Goal: Download file/media

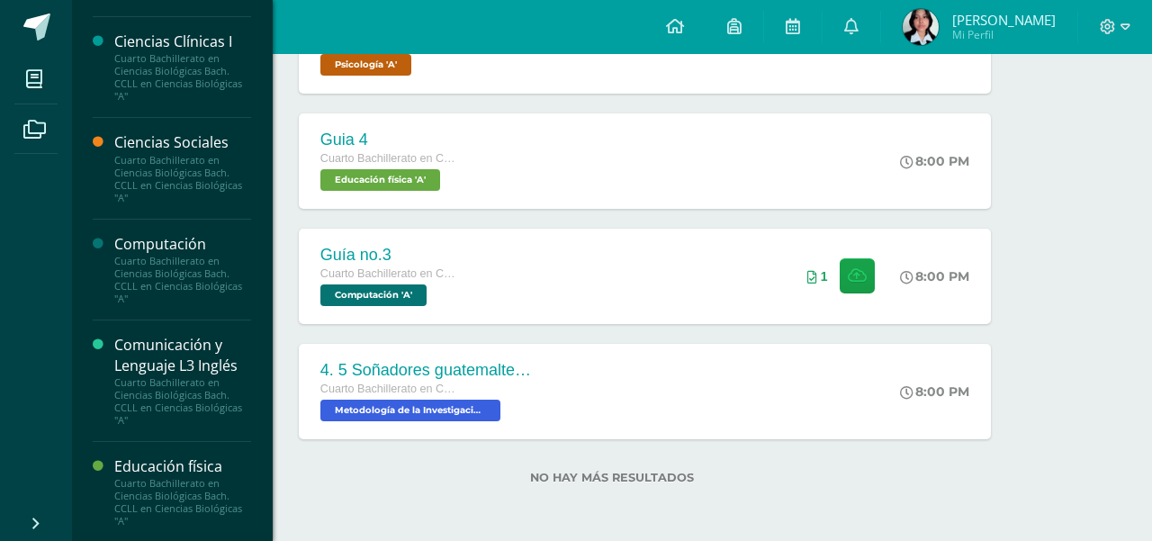
scroll to position [203, 0]
click at [150, 161] on div "Cuarto Bachillerato en Ciencias Biológicas Bach. CCLL en Ciencias Biológicas "A"" at bounding box center [182, 181] width 137 height 50
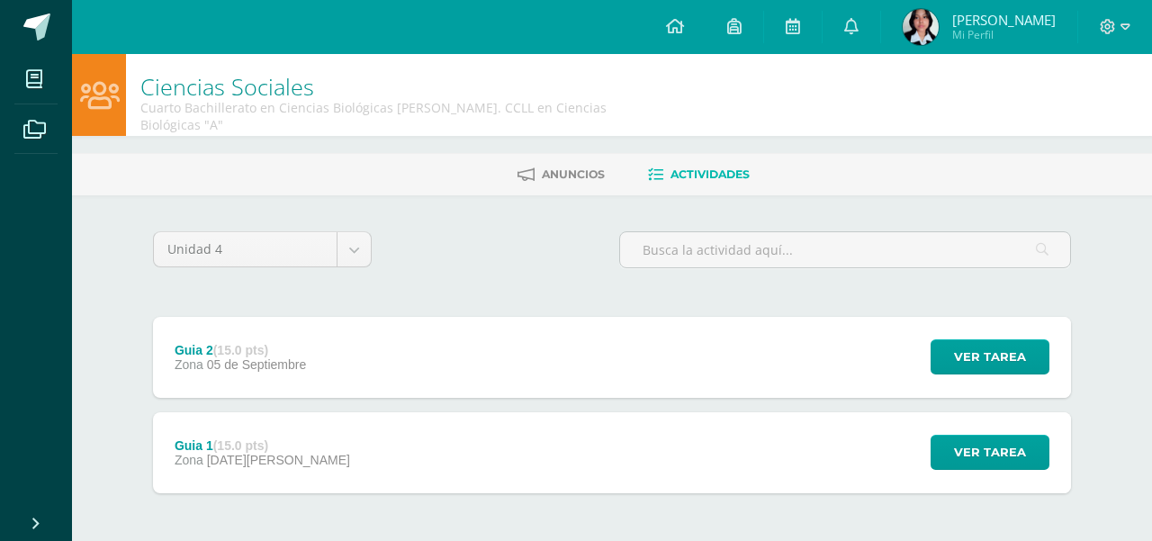
click at [285, 343] on div "Guia 2 (15.0 pts)" at bounding box center [240, 350] width 131 height 14
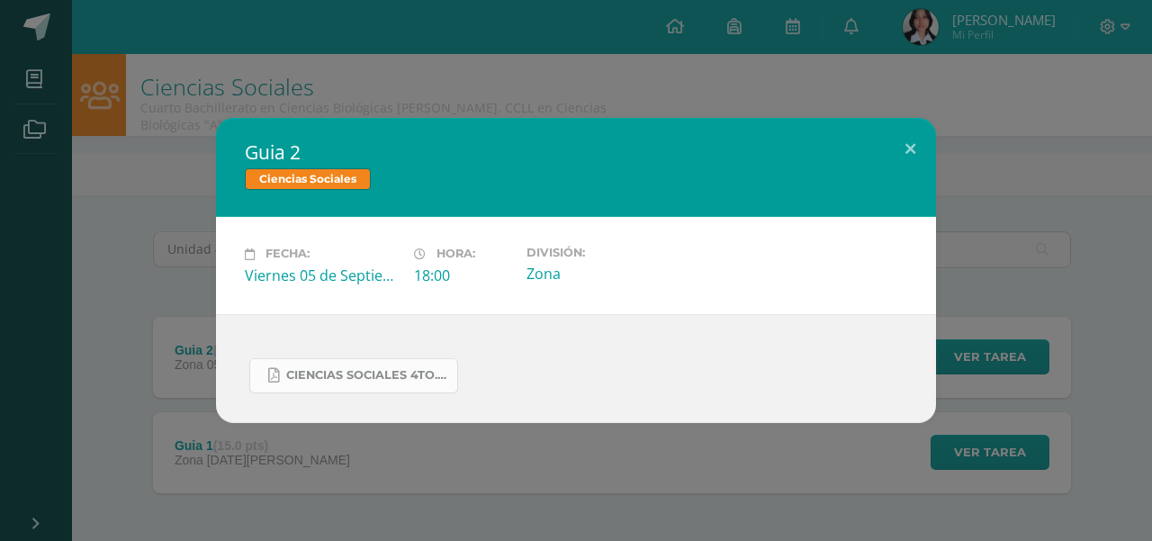
click at [318, 375] on span "Ciencias Sociales 4to..docx.pdf" at bounding box center [367, 375] width 162 height 14
click at [209, 198] on div "Guia 2 Ciencias Sociales Fecha: [DATE] Hora: 18:00 División: Zona" at bounding box center [575, 270] width 1137 height 304
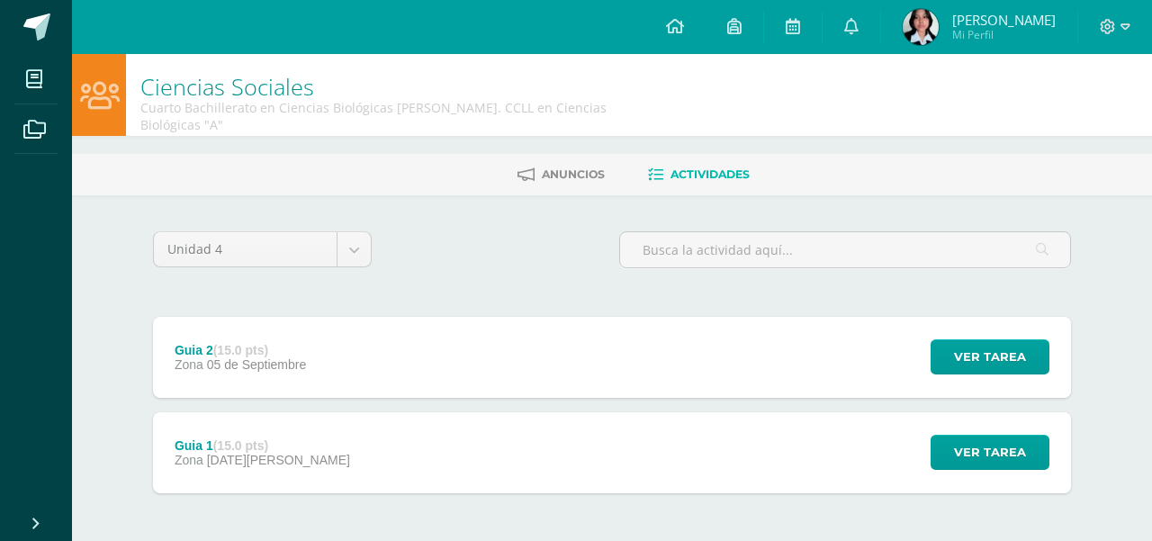
click at [209, 198] on div "Unidad 4 Unidad 1 Unidad 2 Unidad 3 Unidad 4 Guia 2 (15.0 pts) Zona [DATE][GEOG…" at bounding box center [612, 403] width 990 height 417
